Goal: Task Accomplishment & Management: Manage account settings

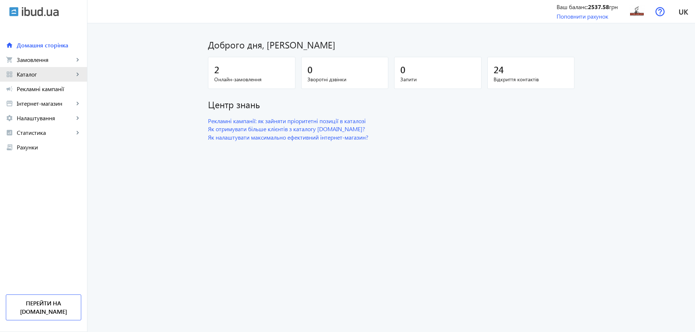
click at [28, 72] on span "Каталог" at bounding box center [45, 74] width 57 height 7
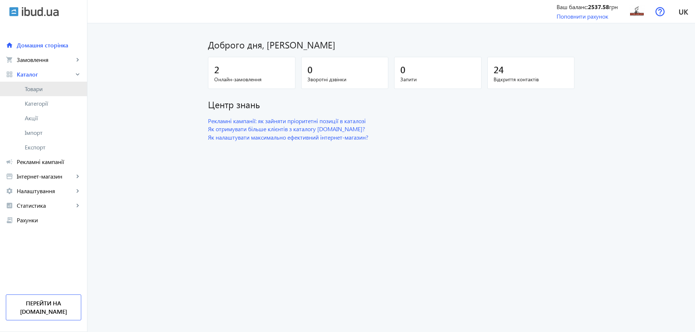
click at [51, 86] on span "Товари" at bounding box center [53, 88] width 56 height 7
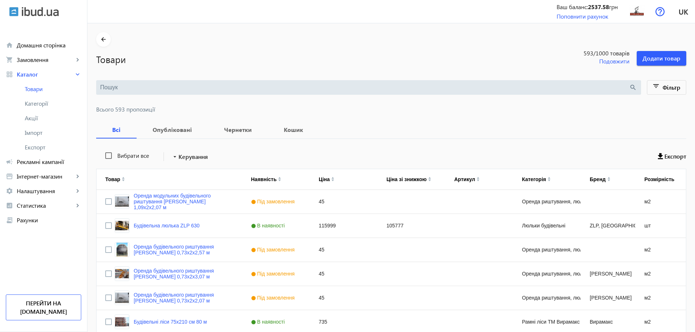
click at [177, 84] on input "search" at bounding box center [364, 87] width 529 height 8
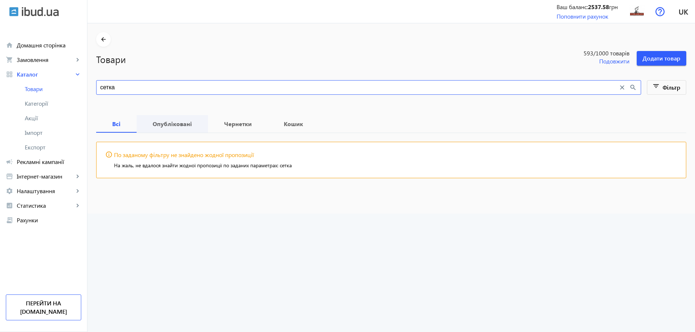
type input "сетка"
click at [179, 117] on span "Опубліковані" at bounding box center [172, 123] width 54 height 17
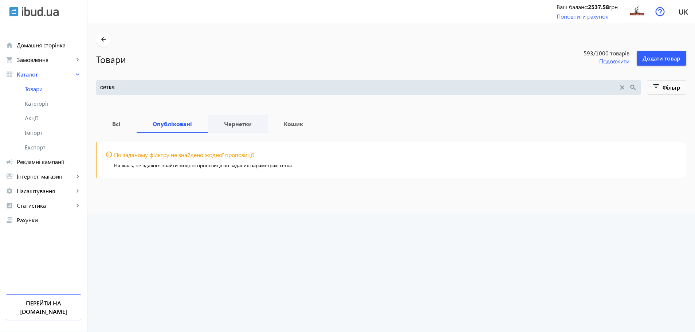
click at [226, 119] on span "Чернетки" at bounding box center [238, 123] width 42 height 17
click at [178, 124] on b "Опубліковані" at bounding box center [172, 124] width 54 height 6
click at [299, 124] on b "Кошик" at bounding box center [293, 124] width 34 height 6
